Goal: Task Accomplishment & Management: Use online tool/utility

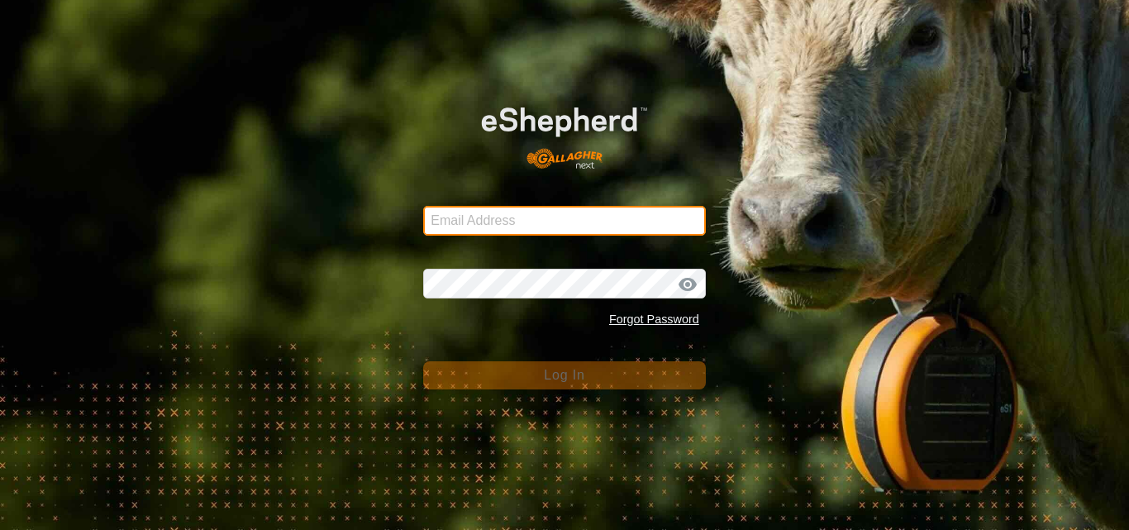
click at [493, 225] on input "Email Address" at bounding box center [564, 221] width 283 height 30
type input "jnerg84@gmail.com"
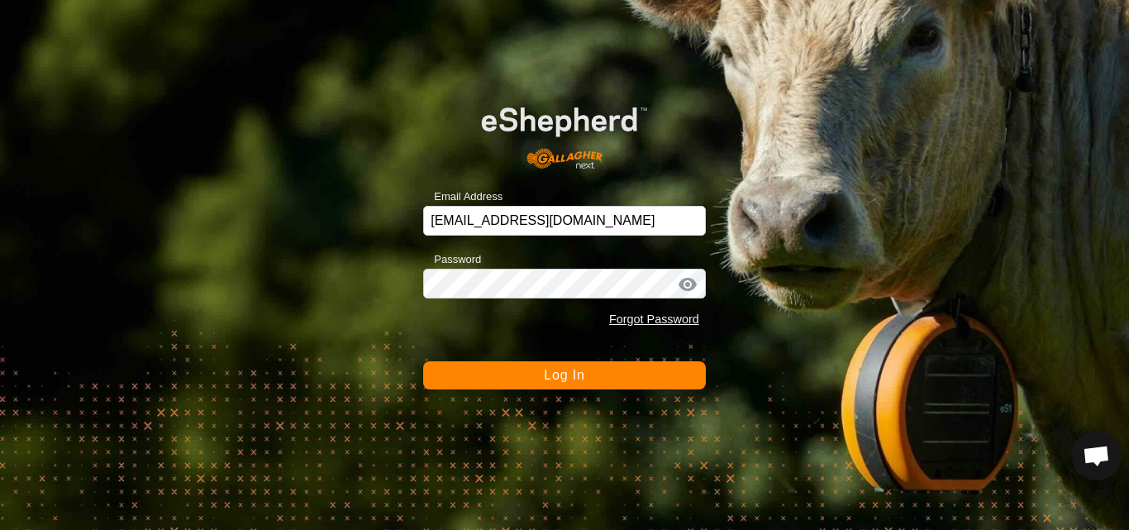
click at [554, 373] on span "Log In" at bounding box center [564, 375] width 41 height 14
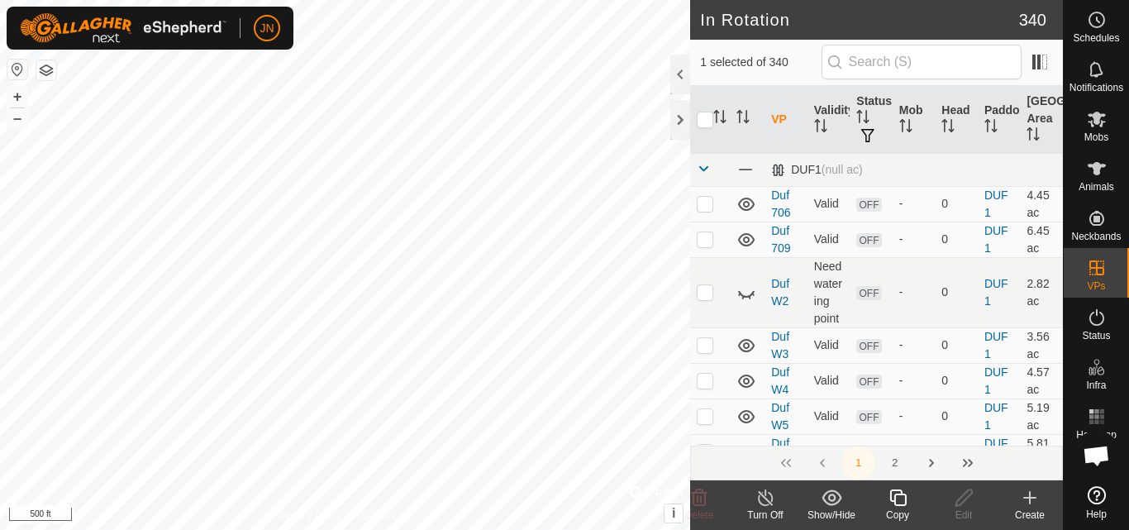
click at [901, 497] on icon at bounding box center [898, 498] width 21 height 20
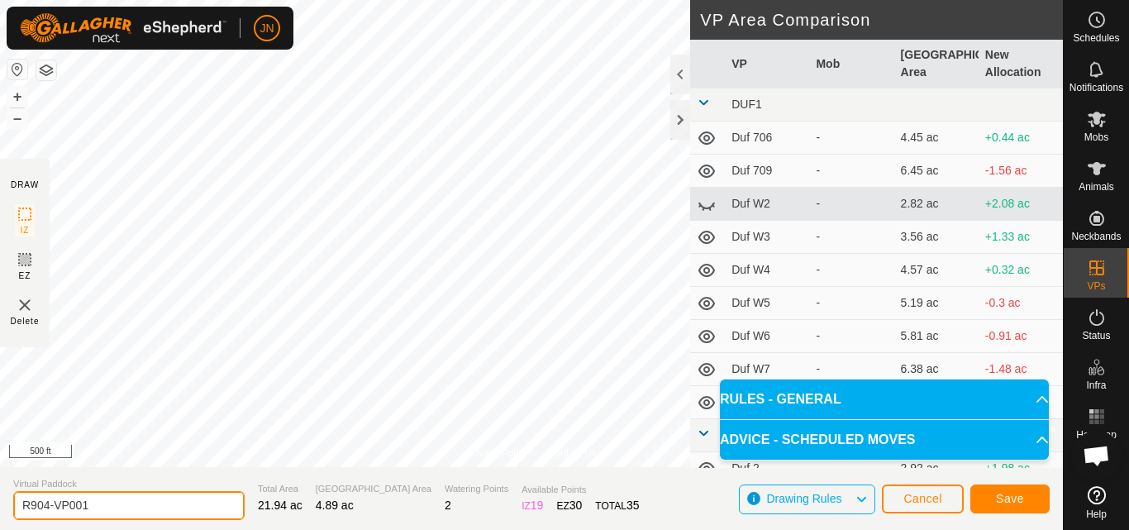
click at [150, 506] on input "R904-VP001" at bounding box center [128, 505] width 231 height 29
type input "R905"
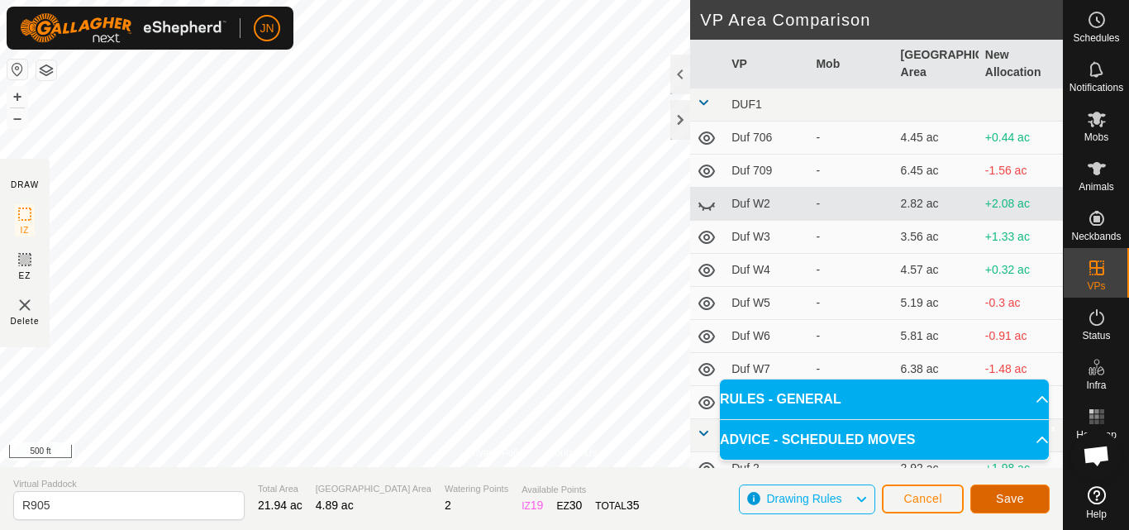
click at [1000, 498] on span "Save" at bounding box center [1010, 498] width 28 height 13
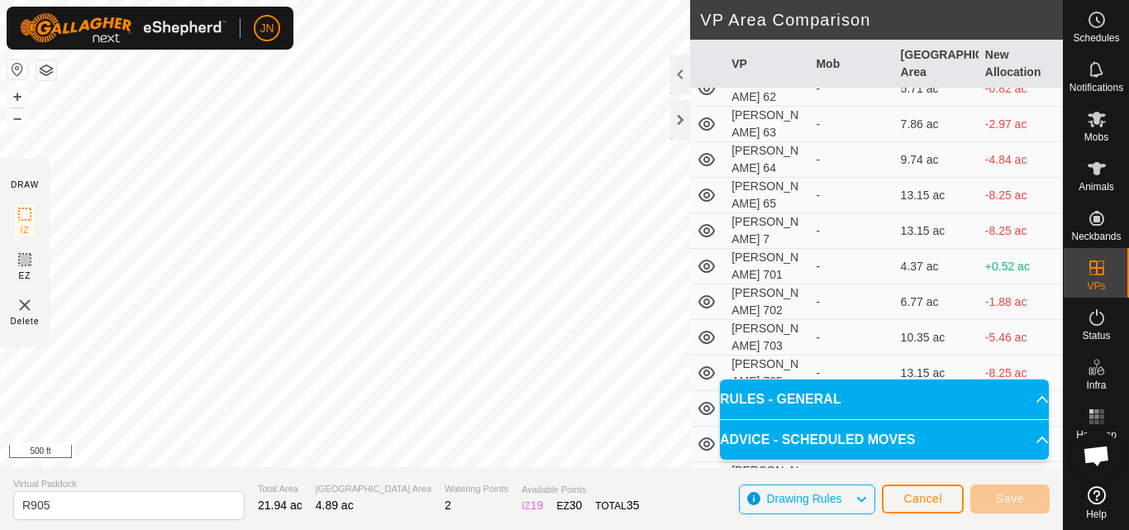
drag, startPoint x: 770, startPoint y: 338, endPoint x: 919, endPoint y: 499, distance: 219.4
click at [919, 499] on div "DRAW IZ EZ Delete VP Area Comparison VP Mob Grazing Area New Allocation DUF1 Du…" at bounding box center [531, 498] width 1063 height 63
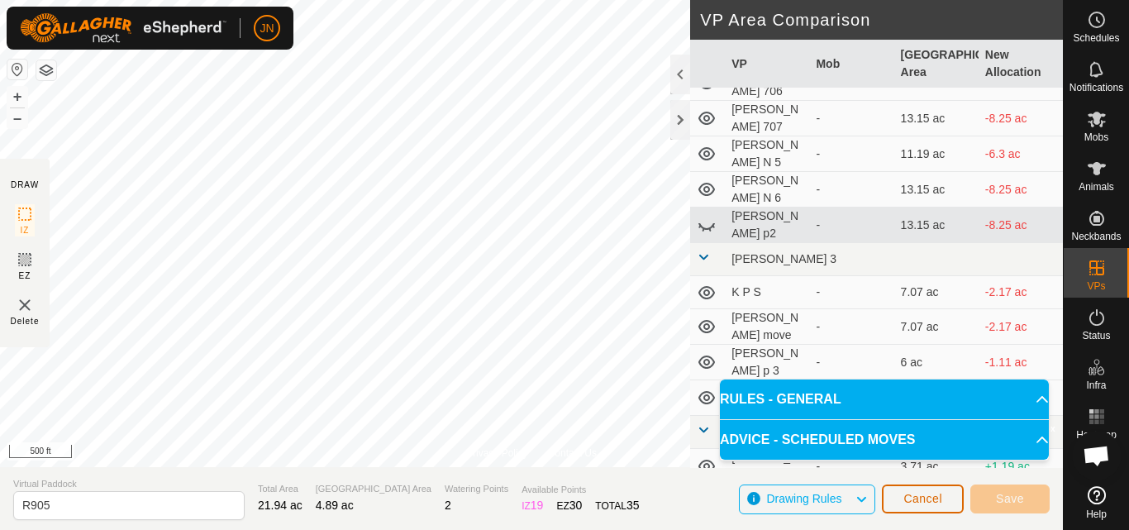
click at [919, 499] on span "Cancel" at bounding box center [923, 498] width 39 height 13
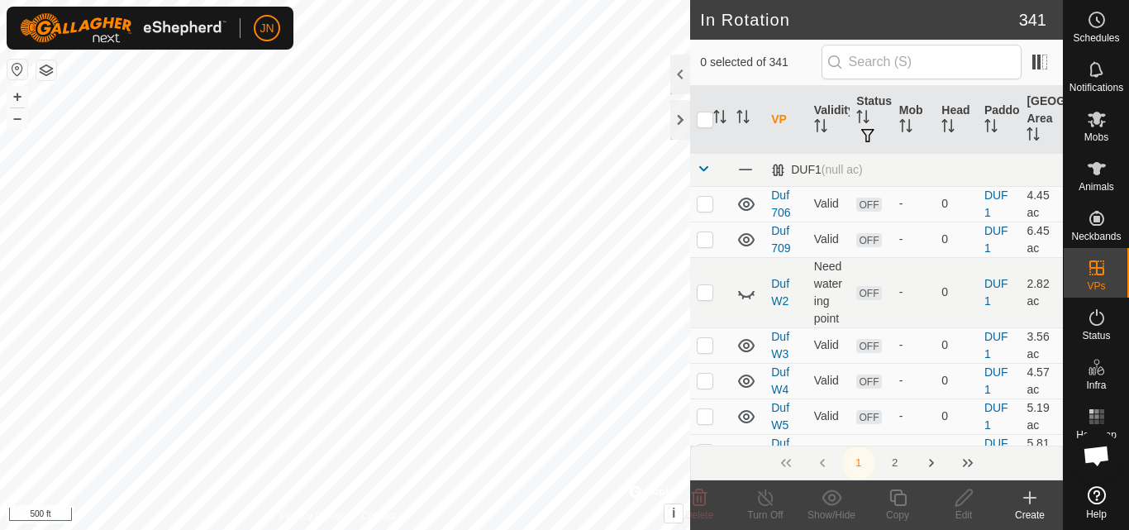
checkbox input "true"
click at [906, 507] on icon at bounding box center [898, 498] width 21 height 20
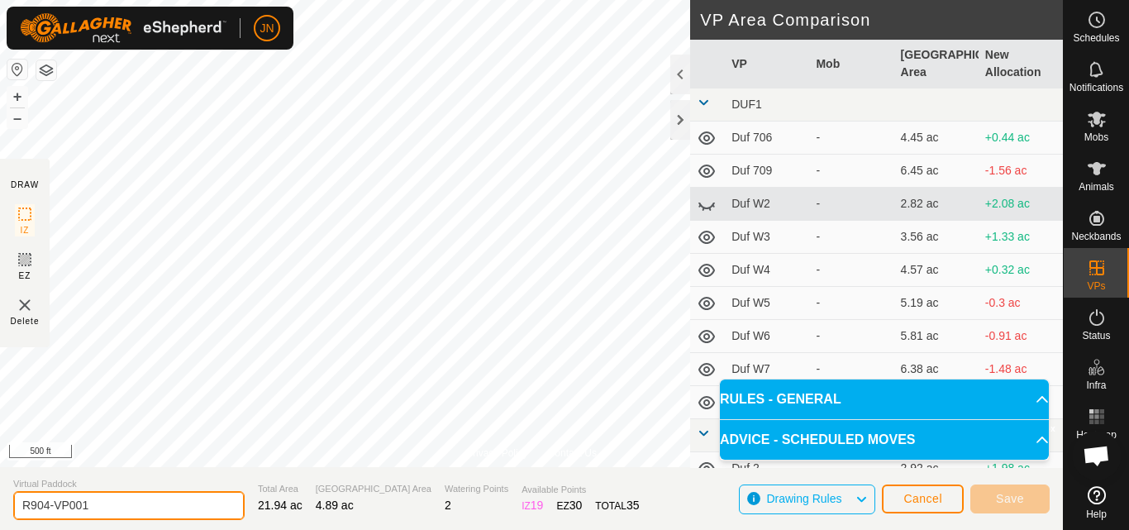
click at [118, 502] on input "R904-VP001" at bounding box center [128, 505] width 231 height 29
type input "R90"
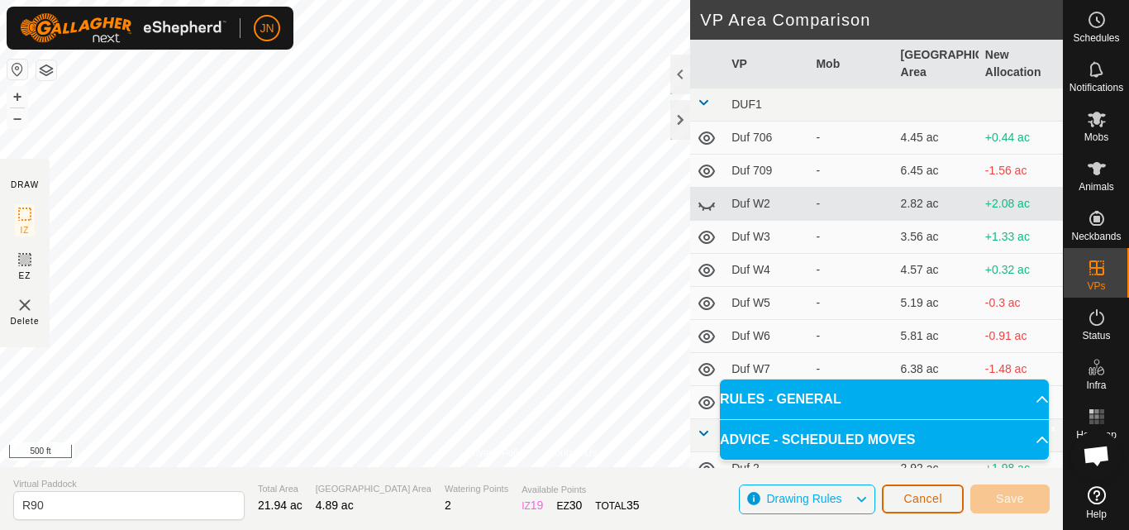
click at [912, 502] on span "Cancel" at bounding box center [923, 498] width 39 height 13
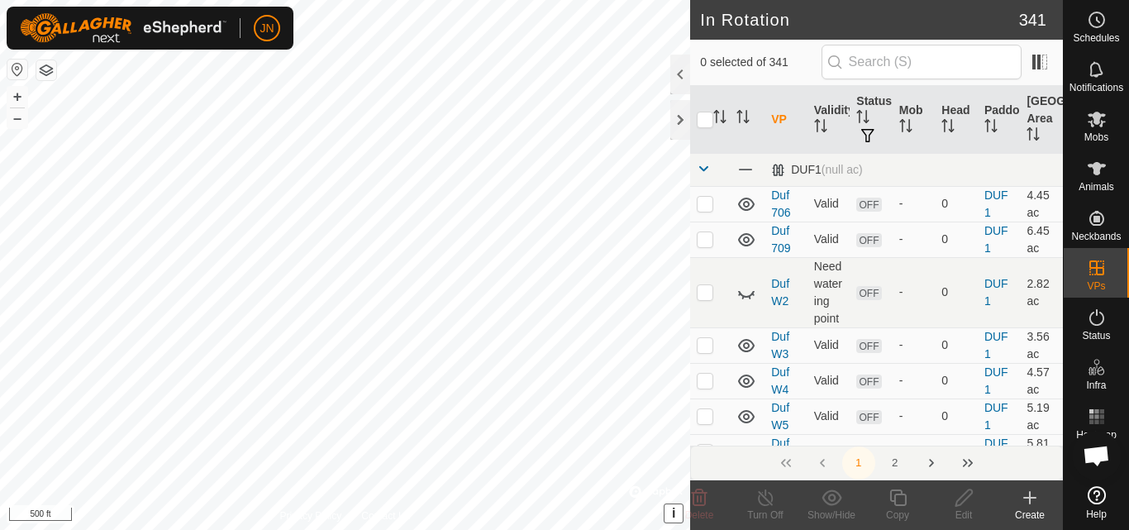
checkbox input "true"
click at [1101, 124] on icon at bounding box center [1097, 120] width 18 height 16
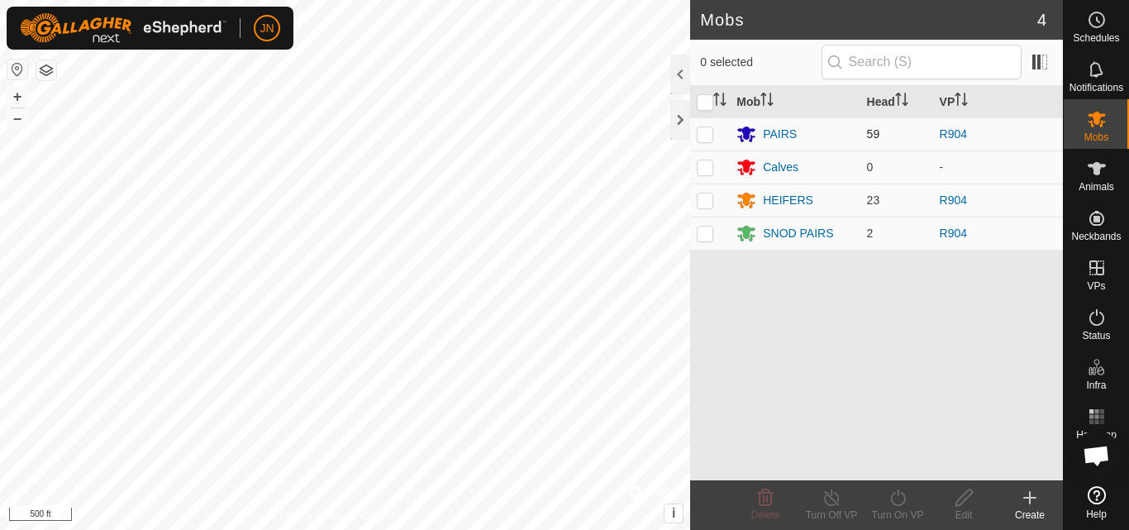
click at [707, 131] on p-checkbox at bounding box center [705, 133] width 17 height 13
checkbox input "true"
click at [704, 202] on p-checkbox at bounding box center [705, 199] width 17 height 13
checkbox input "true"
click at [704, 241] on td at bounding box center [710, 233] width 40 height 33
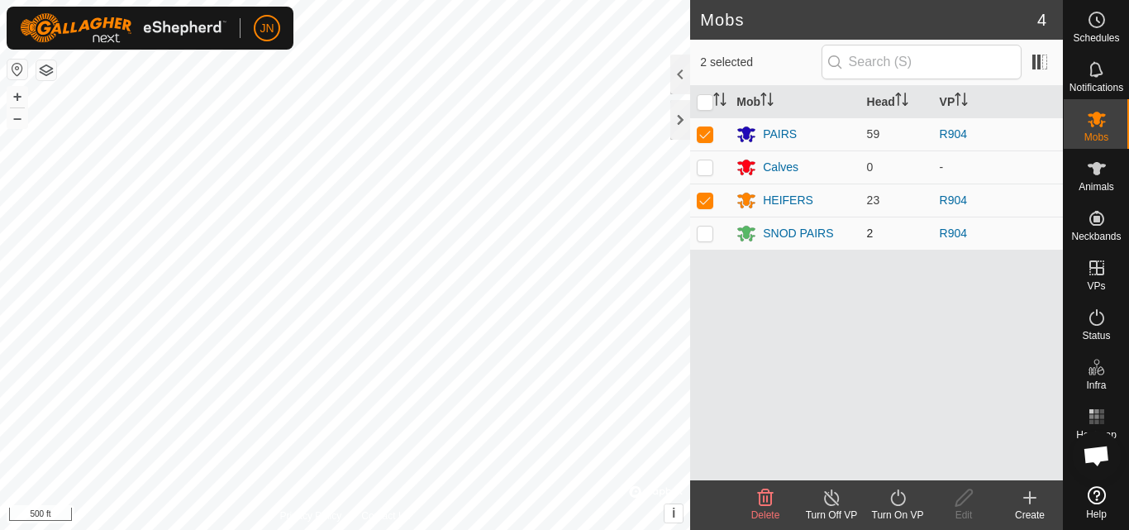
checkbox input "true"
click at [895, 488] on icon at bounding box center [898, 498] width 21 height 20
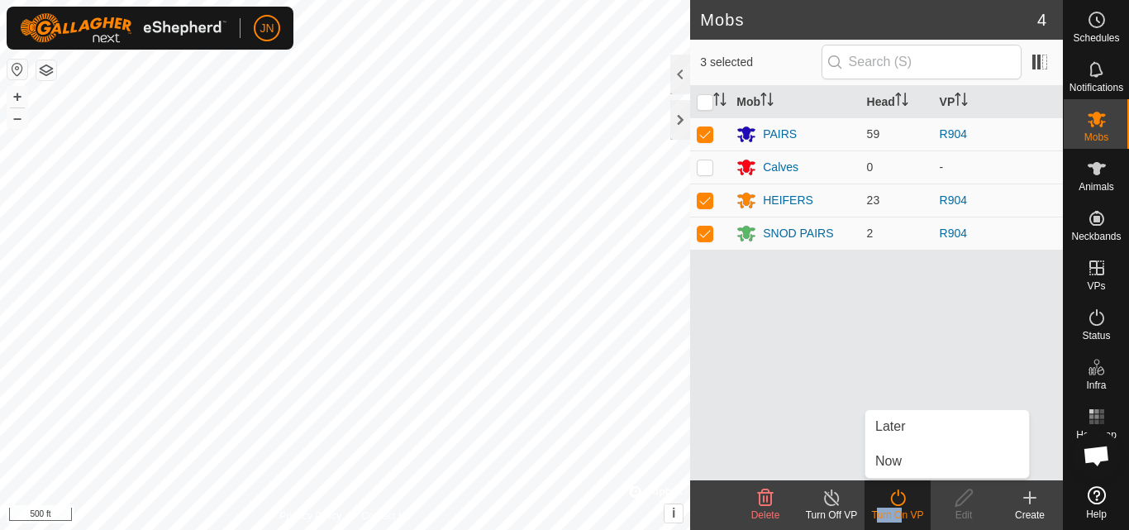
click at [895, 488] on icon at bounding box center [898, 498] width 21 height 20
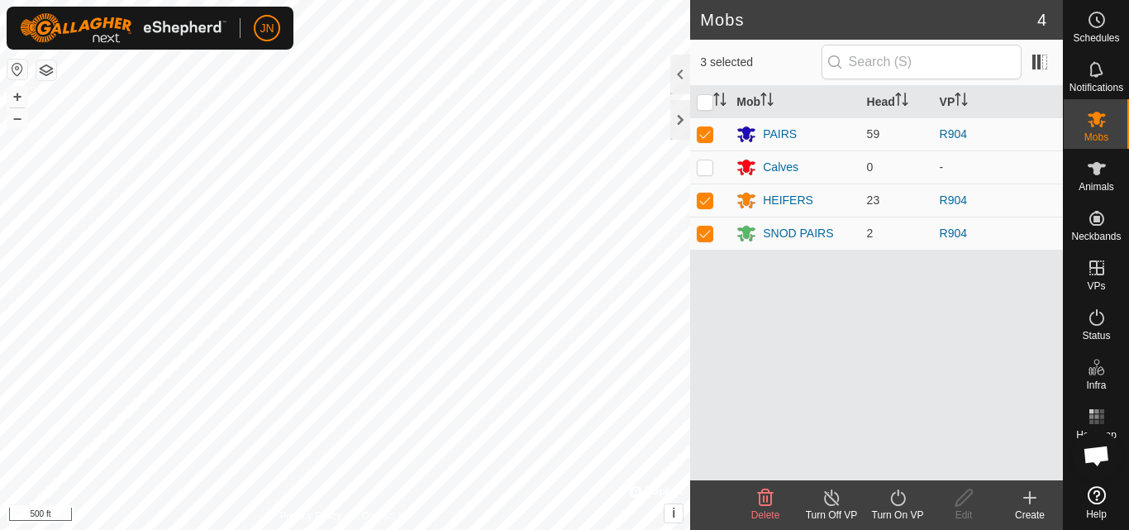
click at [899, 498] on icon at bounding box center [898, 498] width 21 height 20
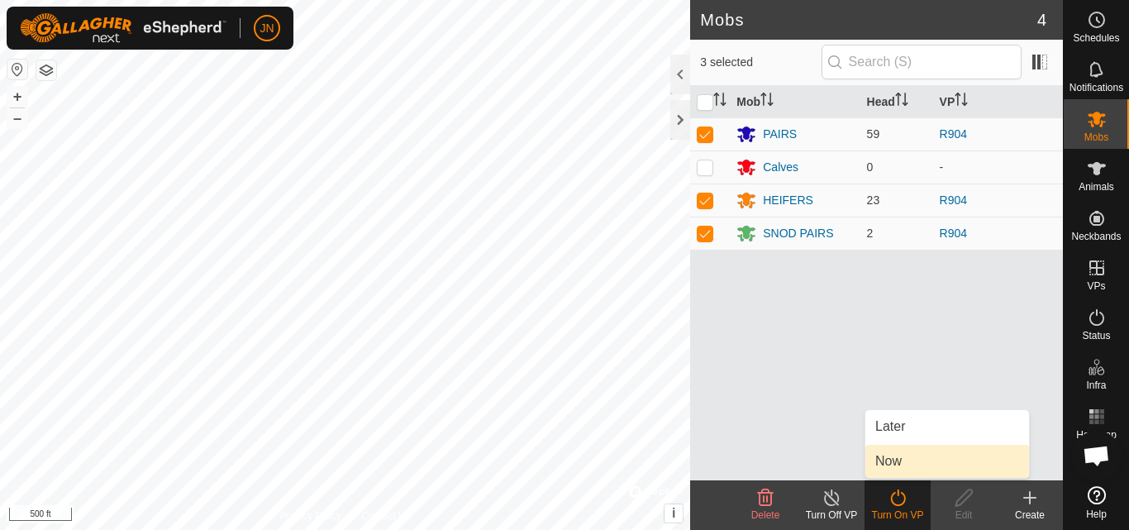
click at [895, 461] on link "Now" at bounding box center [948, 461] width 164 height 33
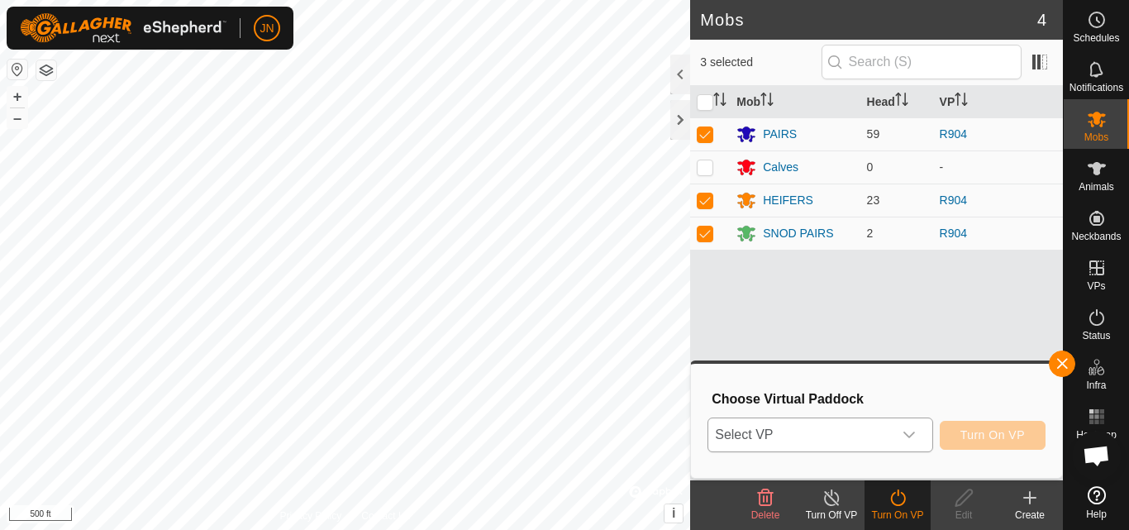
click at [850, 441] on span "Select VP" at bounding box center [801, 434] width 184 height 33
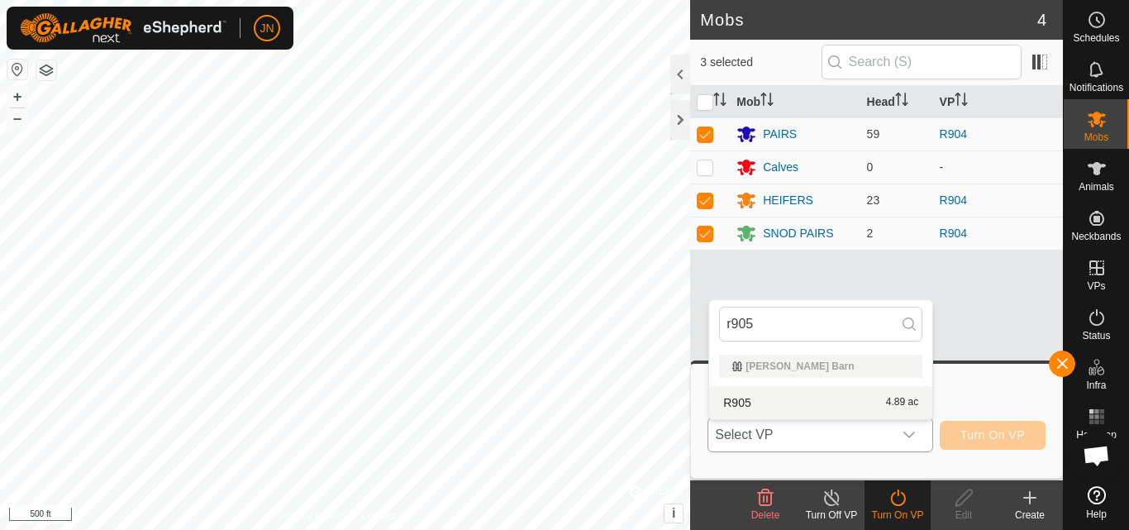
type input "r905"
click at [833, 399] on li "R905 4.89 ac" at bounding box center [820, 402] width 223 height 33
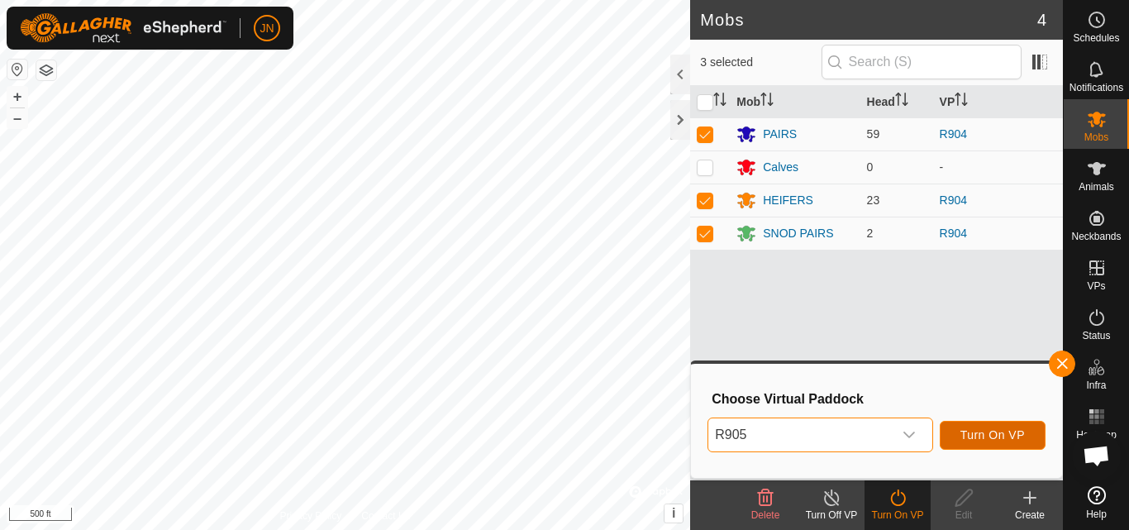
click at [993, 433] on span "Turn On VP" at bounding box center [993, 434] width 64 height 13
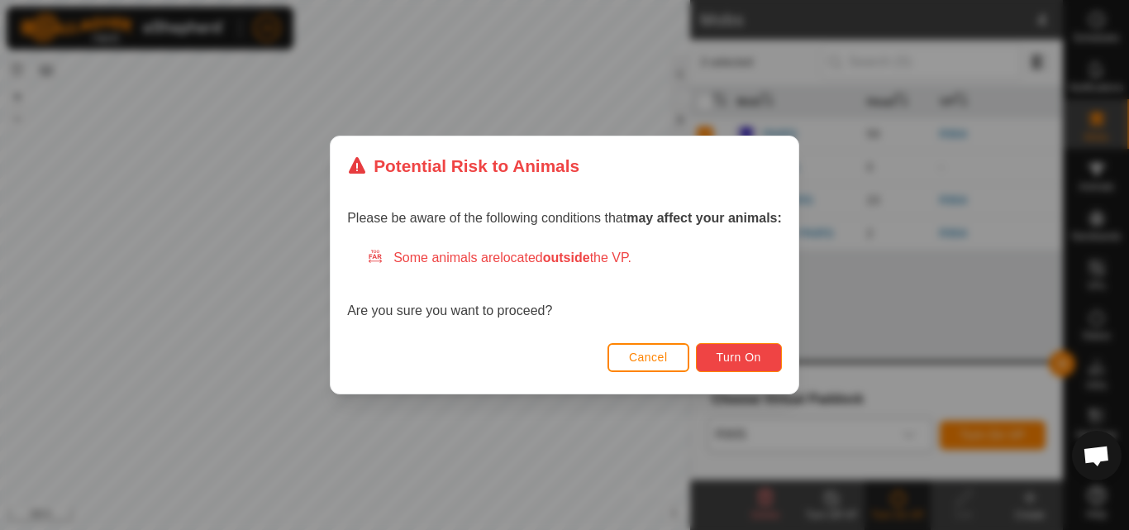
click at [739, 354] on span "Turn On" at bounding box center [739, 357] width 45 height 13
